Goal: Complete application form

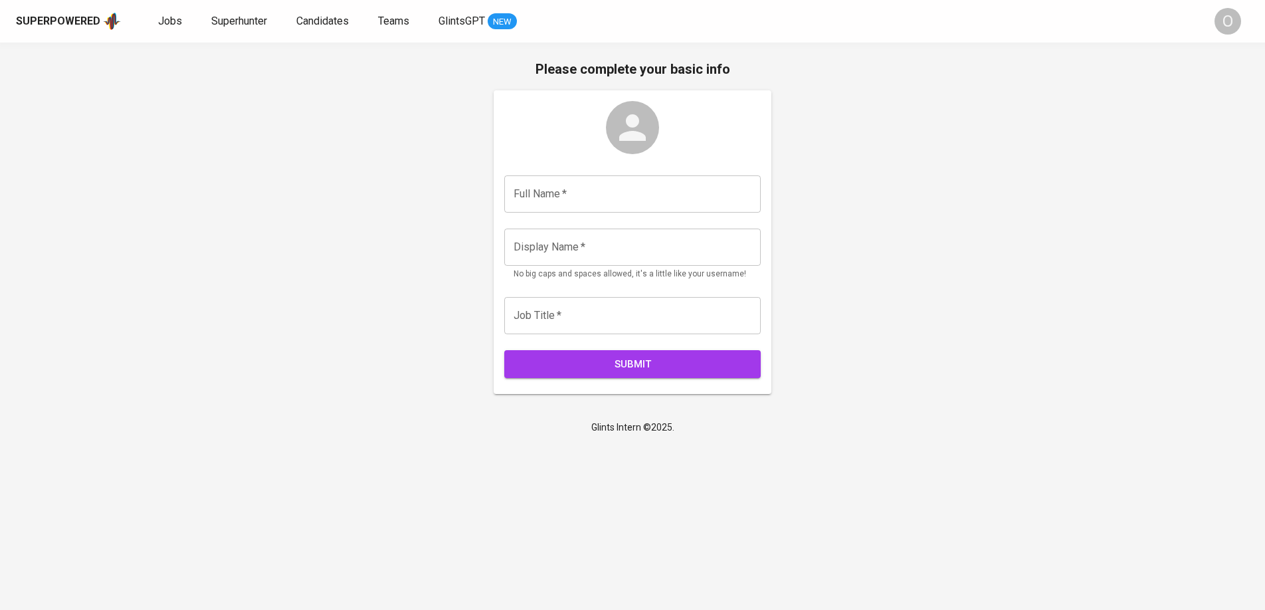
click at [621, 189] on input "text" at bounding box center [632, 193] width 256 height 37
type input "[PERSON_NAME] Al Ajmi"
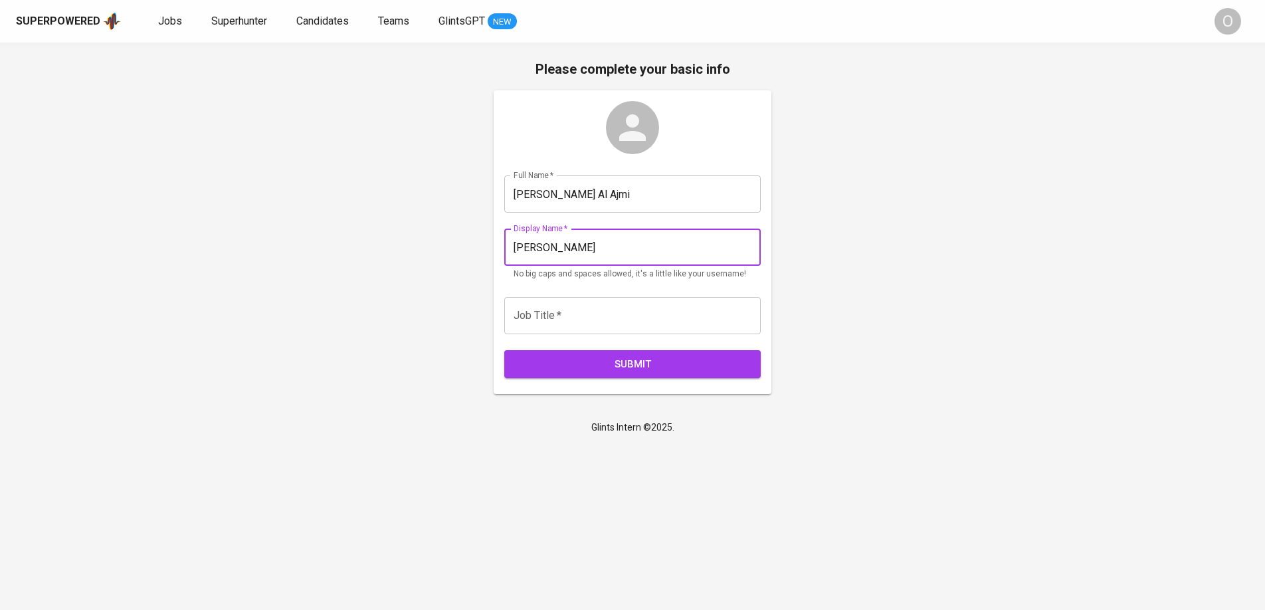
type input "[PERSON_NAME]"
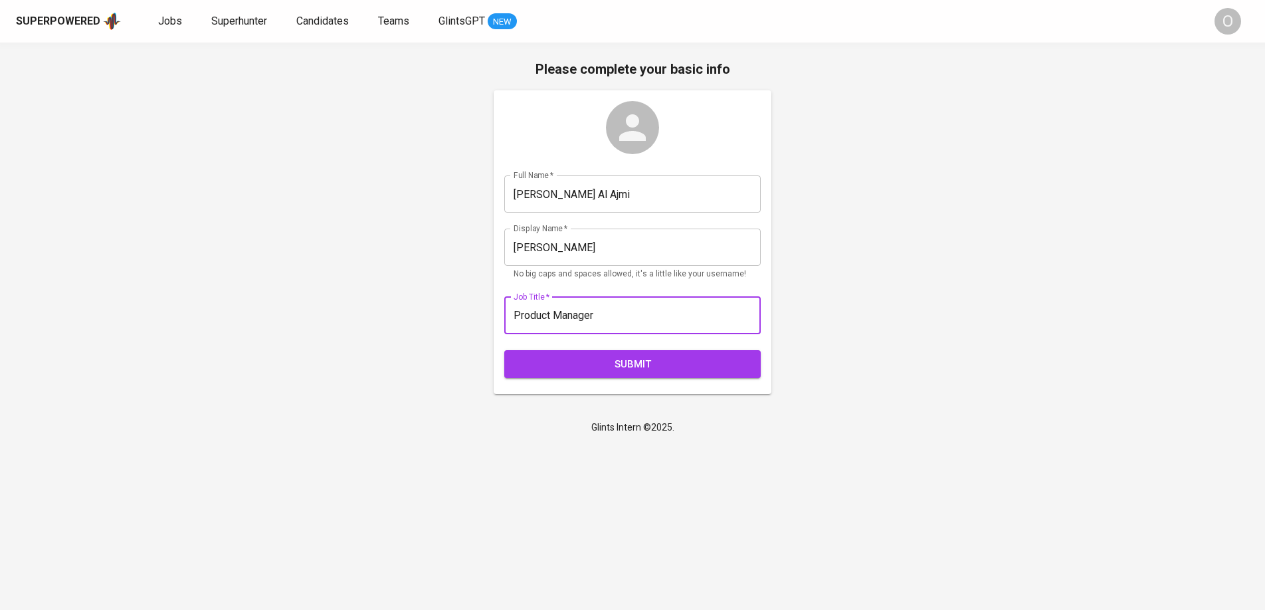
type input "Product Manager"
click at [504, 350] on button "Submit" at bounding box center [632, 364] width 256 height 28
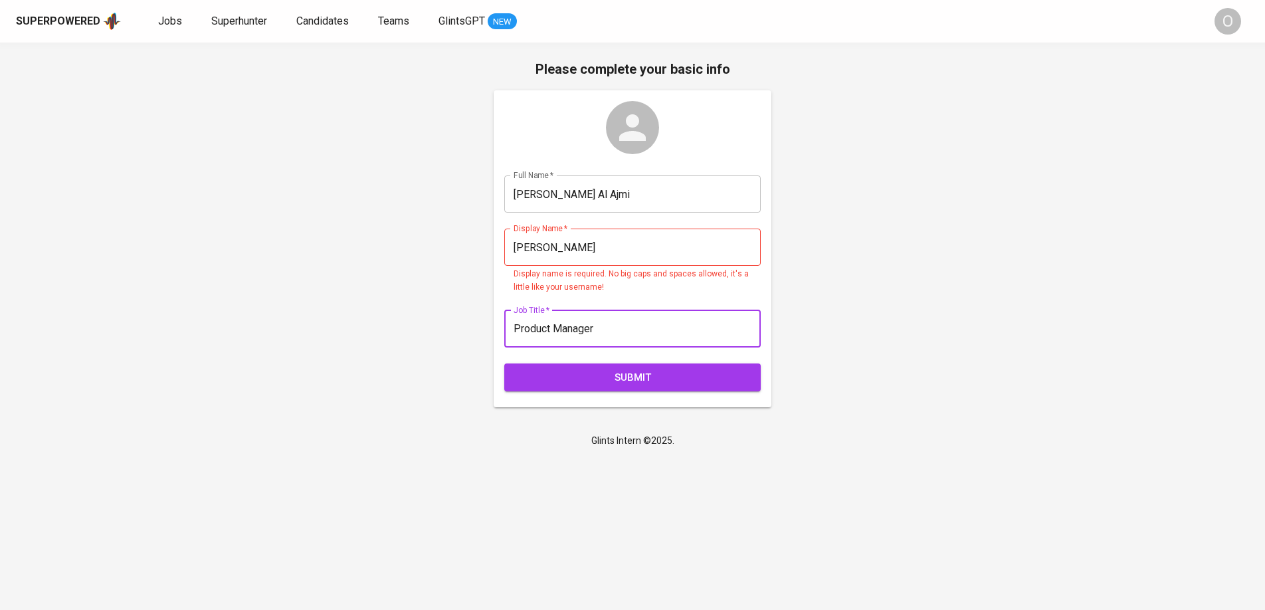
click at [591, 239] on input "[PERSON_NAME]" at bounding box center [632, 247] width 256 height 37
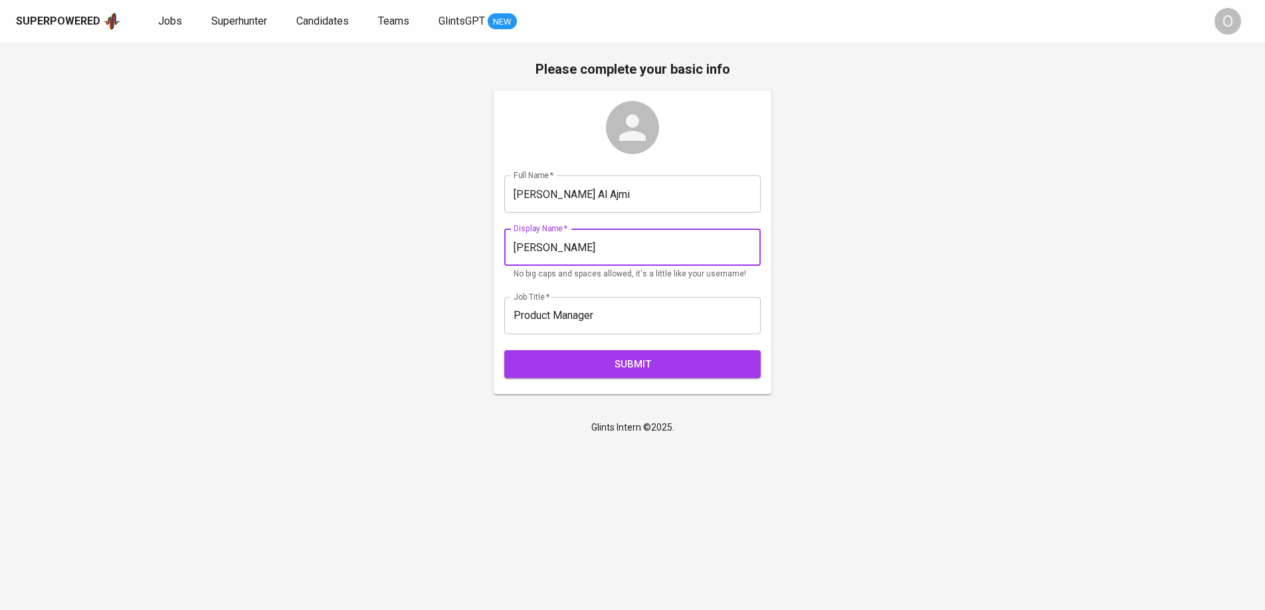
type input "[PERSON_NAME]"
click at [610, 351] on button "Submit" at bounding box center [632, 364] width 256 height 28
